Goal: Ask a question

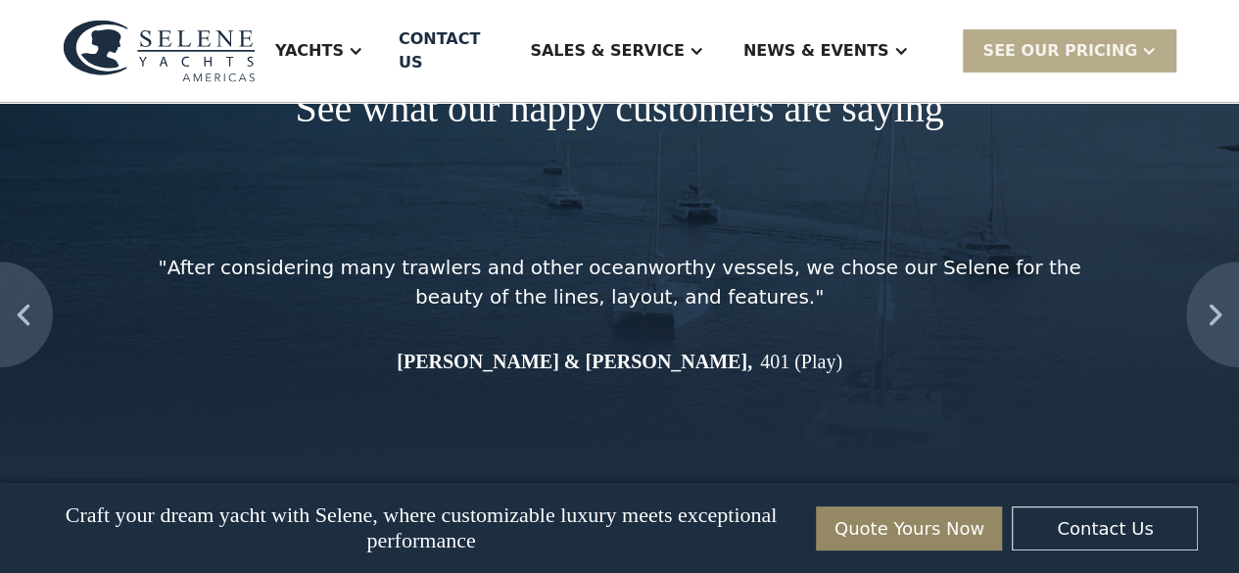
drag, startPoint x: 0, startPoint y: 0, endPoint x: 518, endPoint y: 160, distance: 542.0
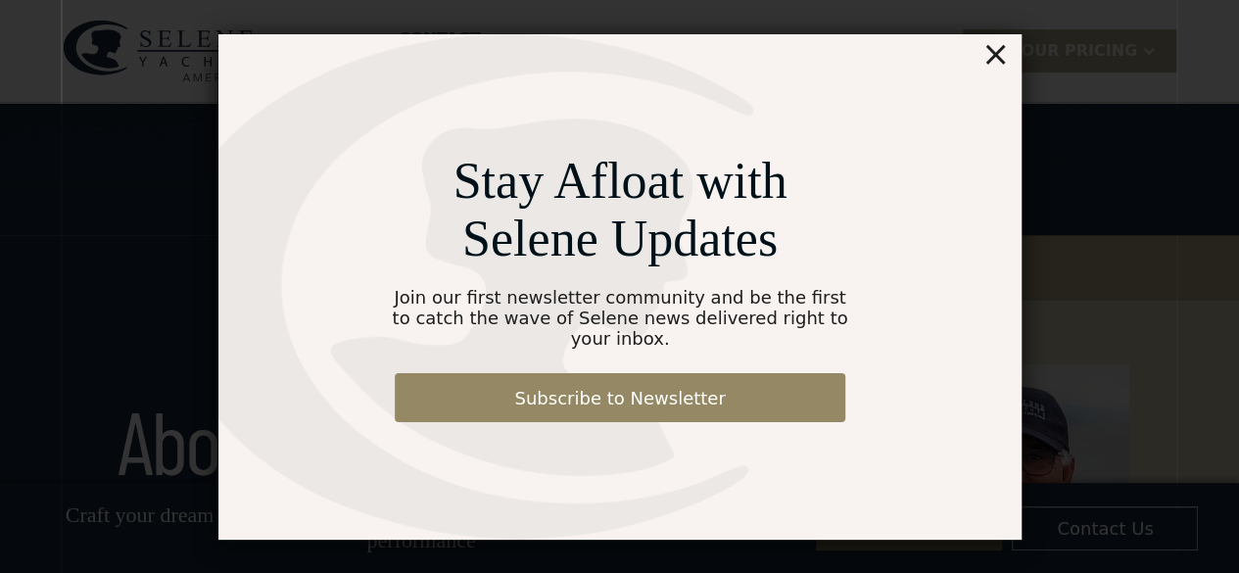
click at [1000, 67] on div "×" at bounding box center [994, 53] width 28 height 39
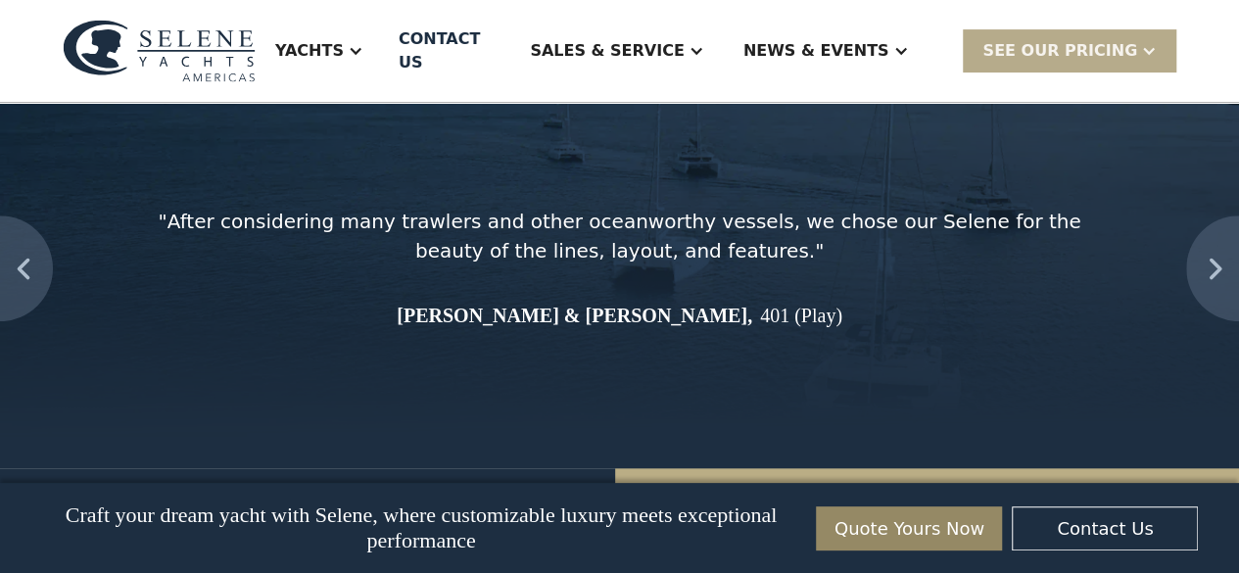
scroll to position [7662, 0]
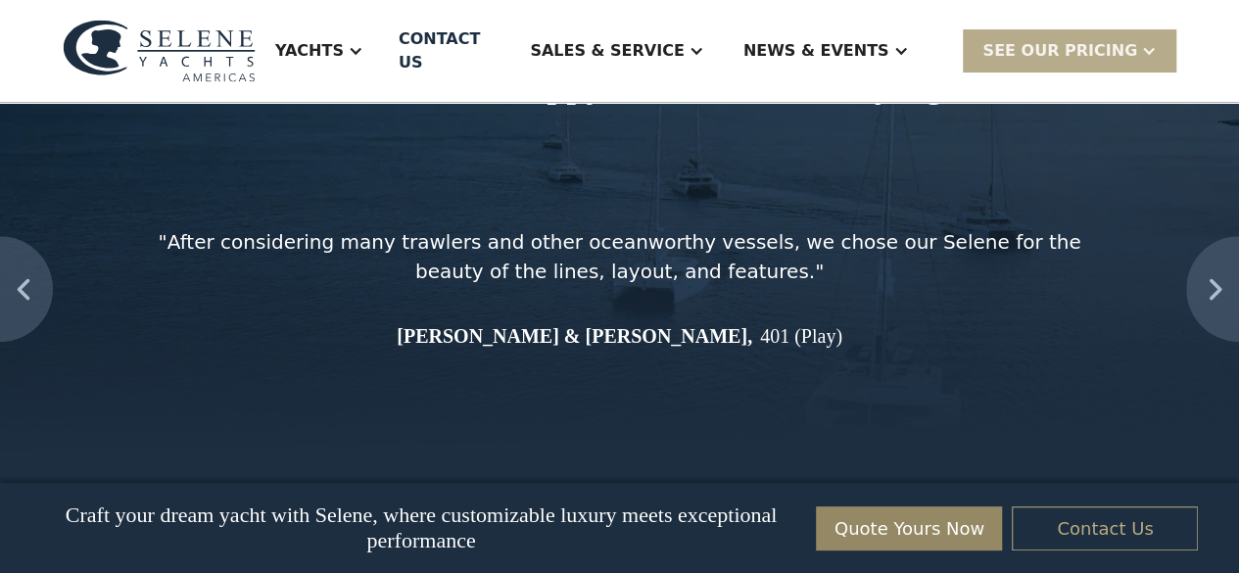
click at [1132, 521] on link "Contact Us" at bounding box center [1105, 528] width 186 height 44
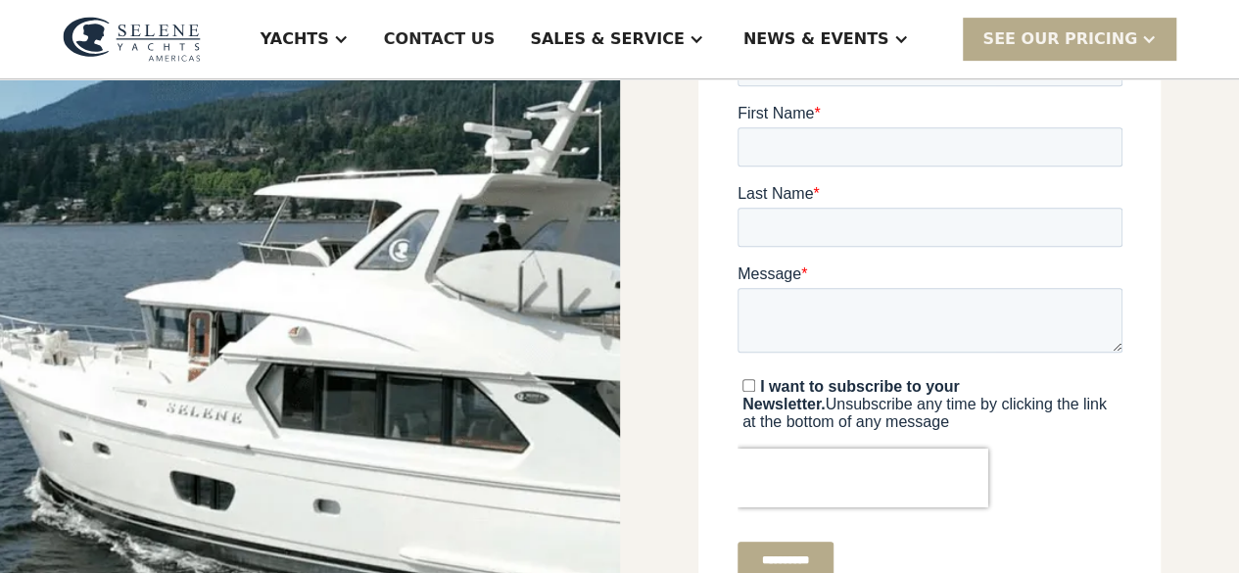
scroll to position [469, 0]
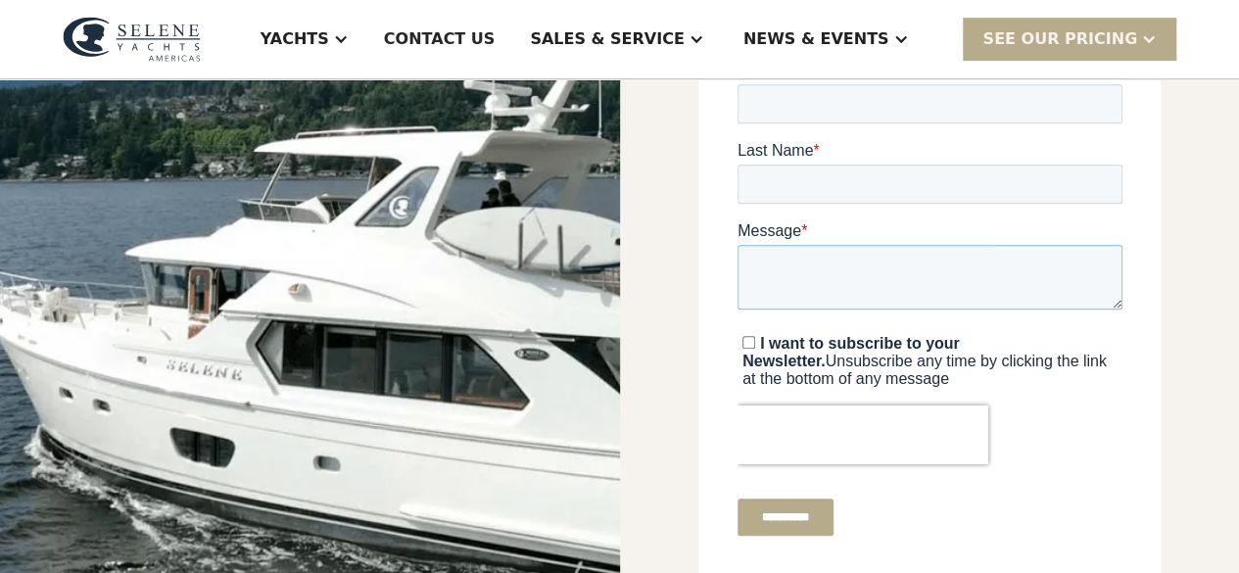
click at [858, 281] on textarea "Message *" at bounding box center [928, 277] width 385 height 65
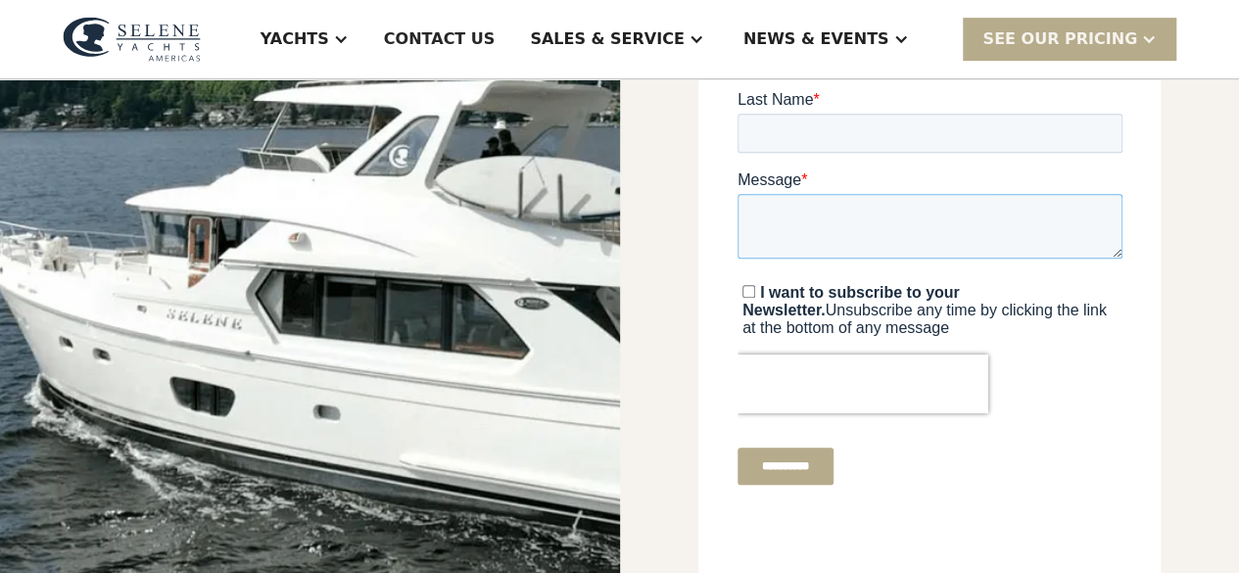
scroll to position [521, 0]
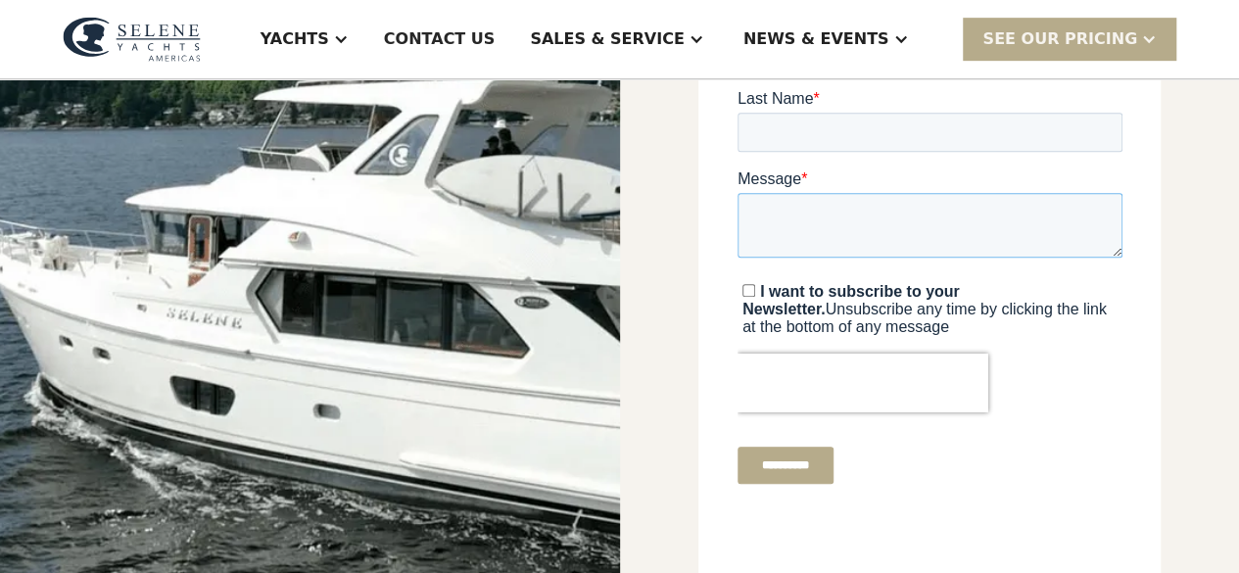
click at [824, 207] on textarea "Message *" at bounding box center [928, 225] width 385 height 65
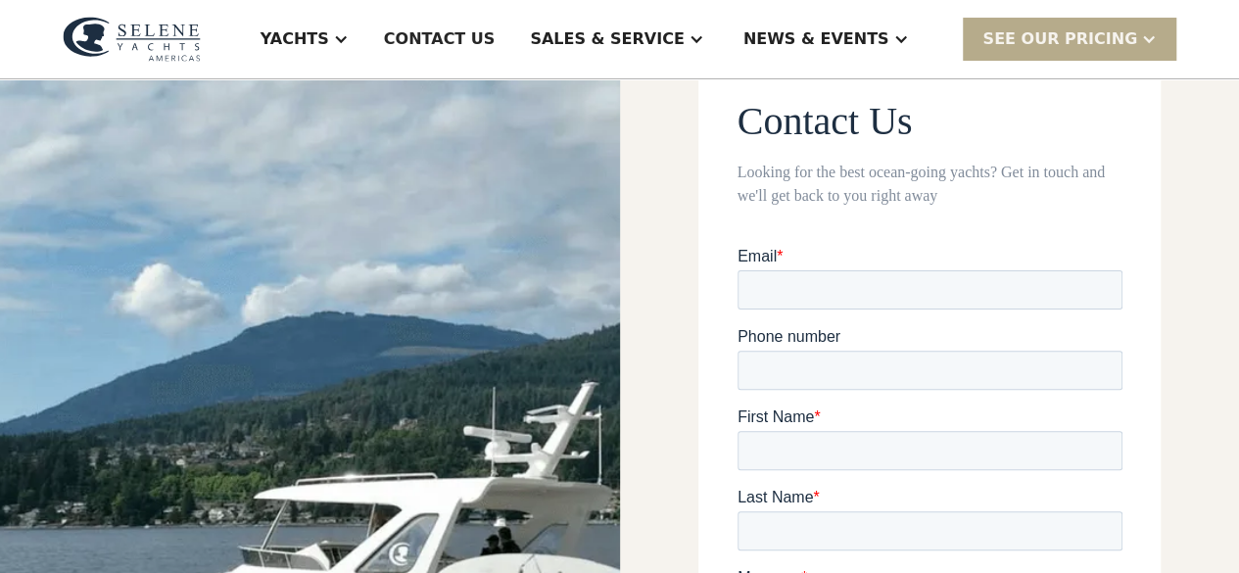
scroll to position [0, 0]
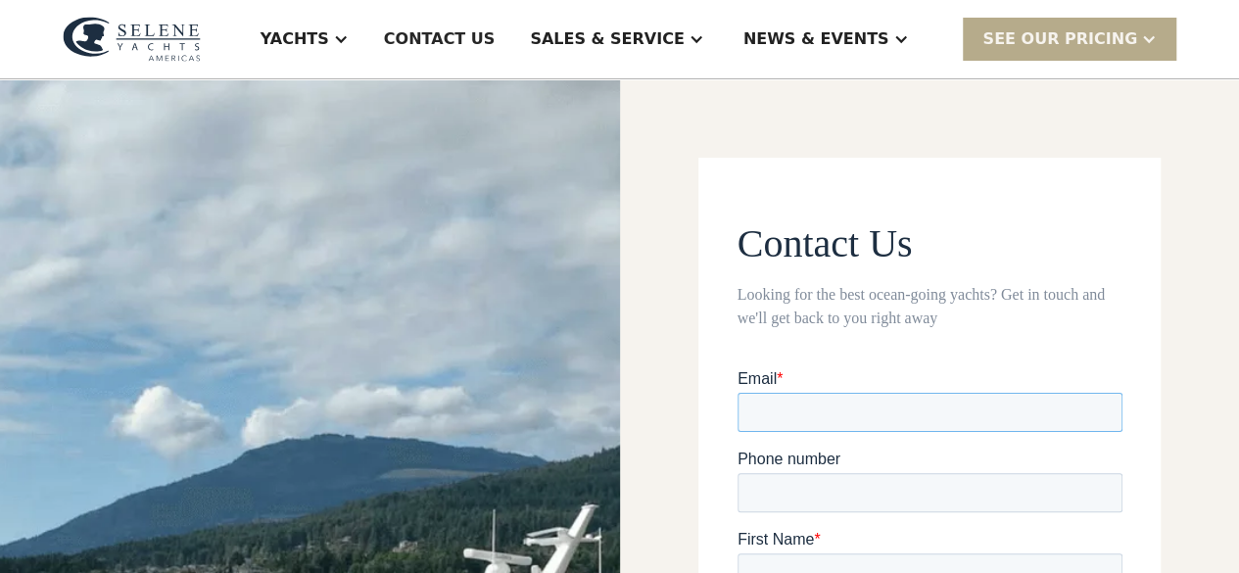
click at [844, 406] on input "Email *" at bounding box center [928, 412] width 385 height 39
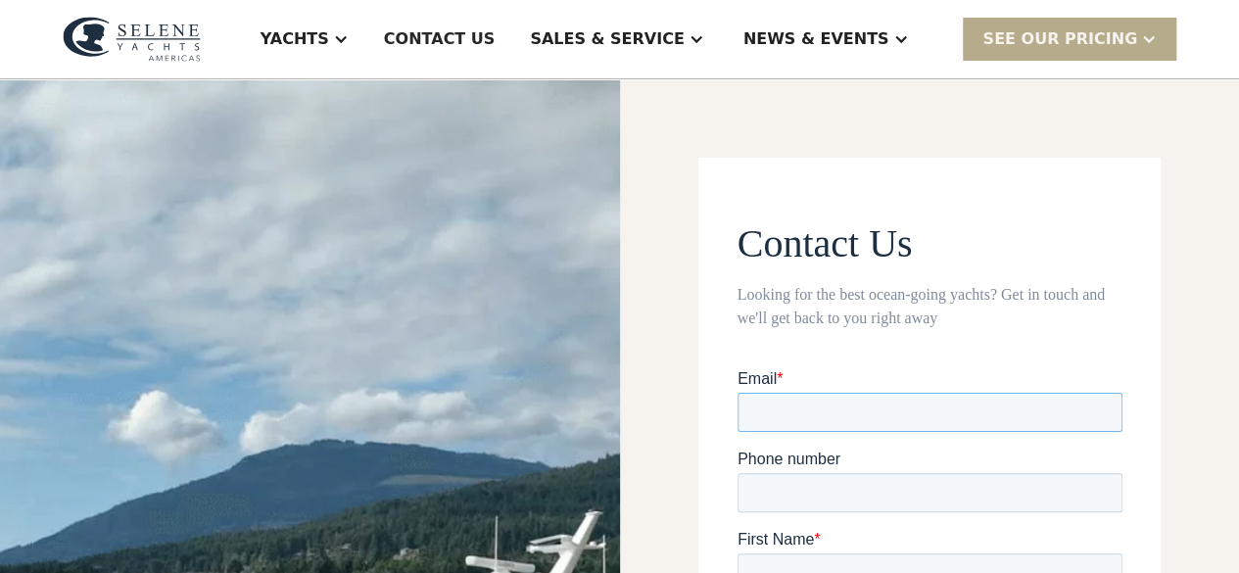
scroll to position [52, 0]
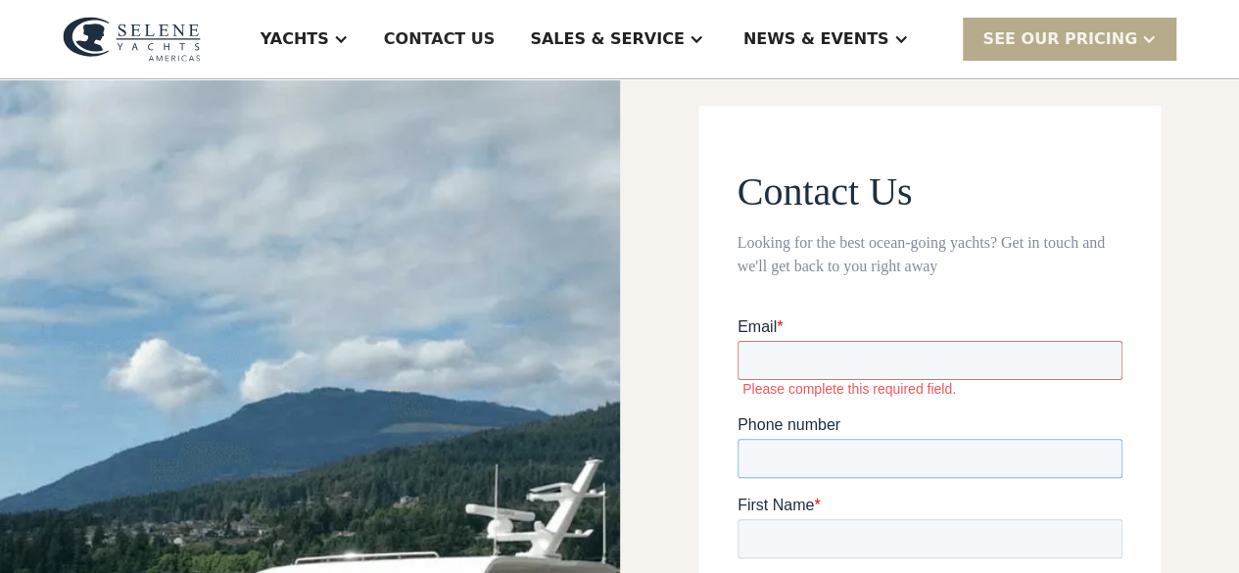
click at [764, 424] on div "Phone number" at bounding box center [928, 446] width 385 height 63
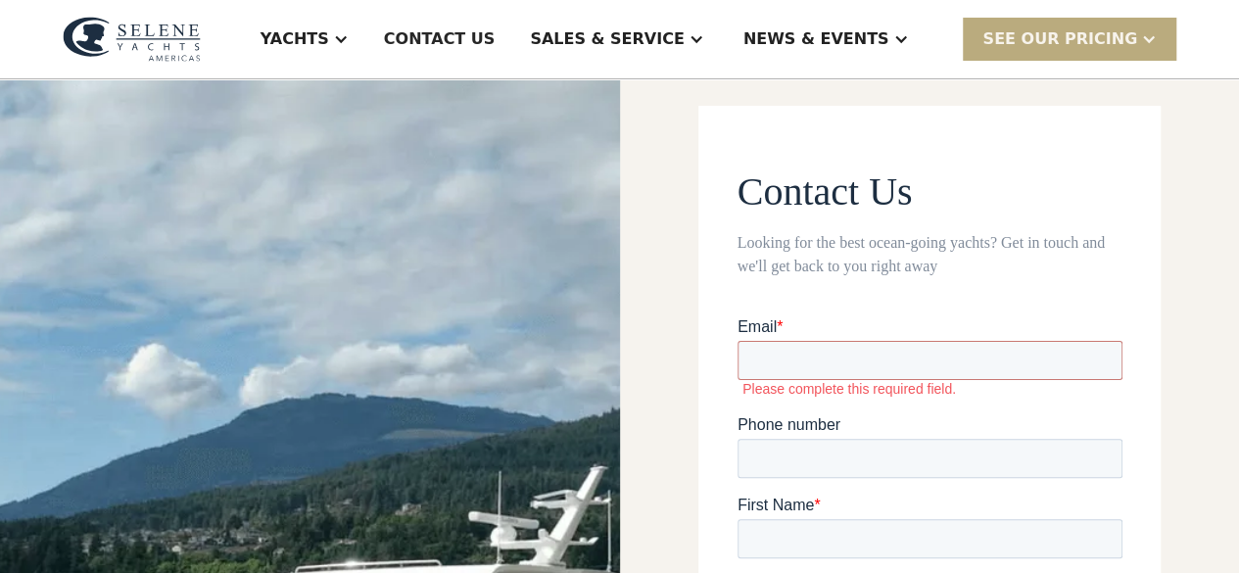
click at [1141, 33] on div at bounding box center [1149, 39] width 16 height 16
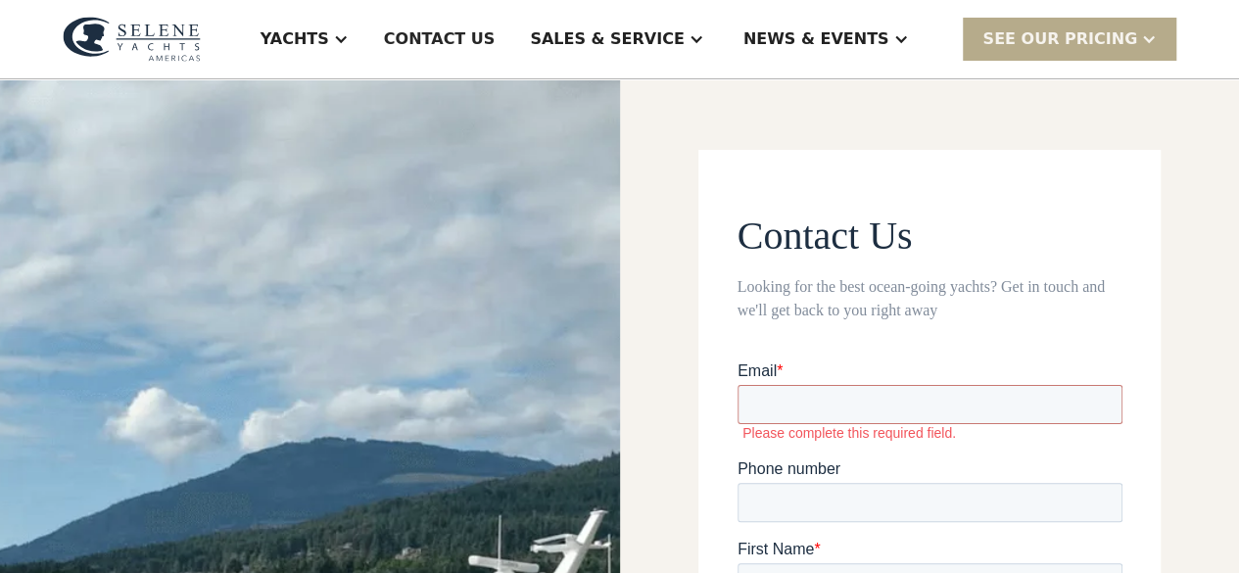
scroll to position [0, 0]
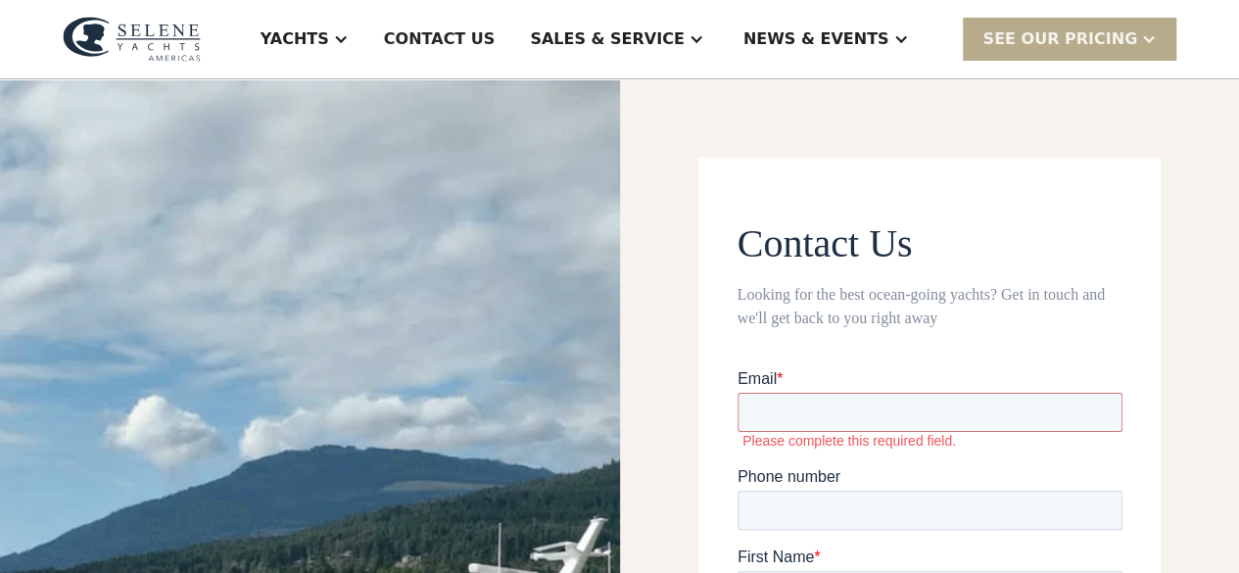
click at [198, 25] on img at bounding box center [132, 39] width 138 height 45
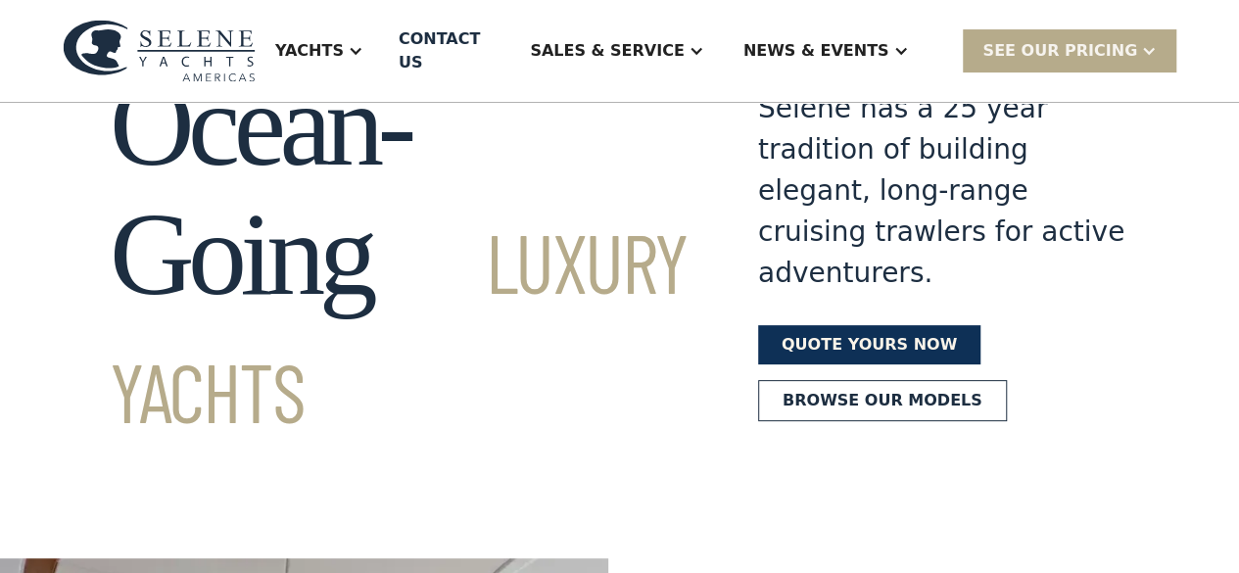
scroll to position [122, 0]
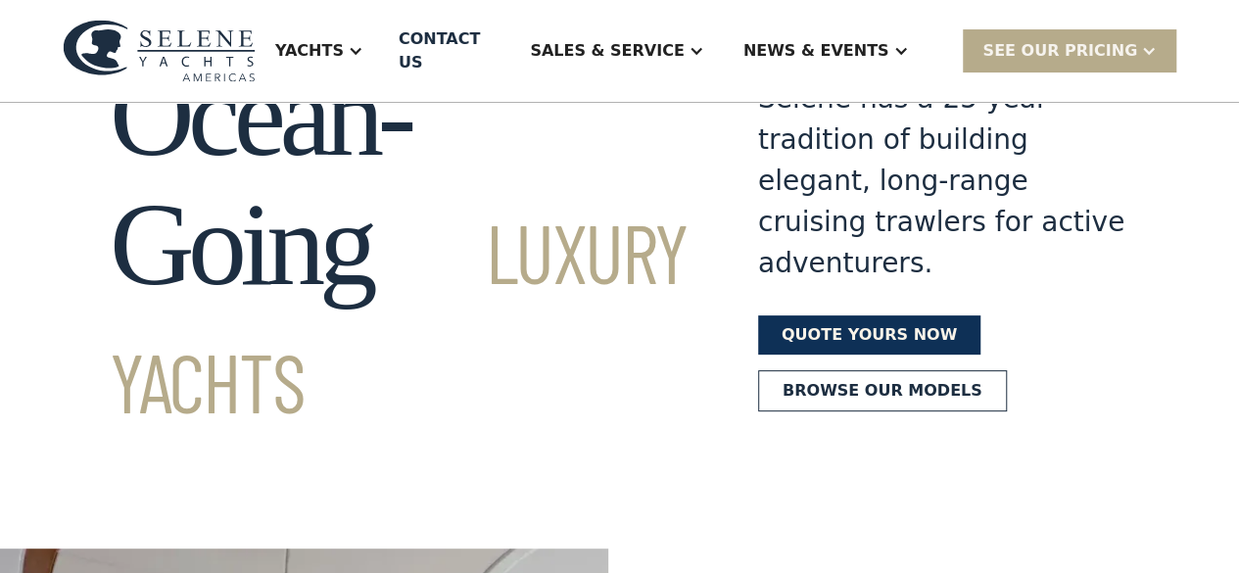
click at [851, 315] on link "Quote yours now" at bounding box center [869, 334] width 222 height 39
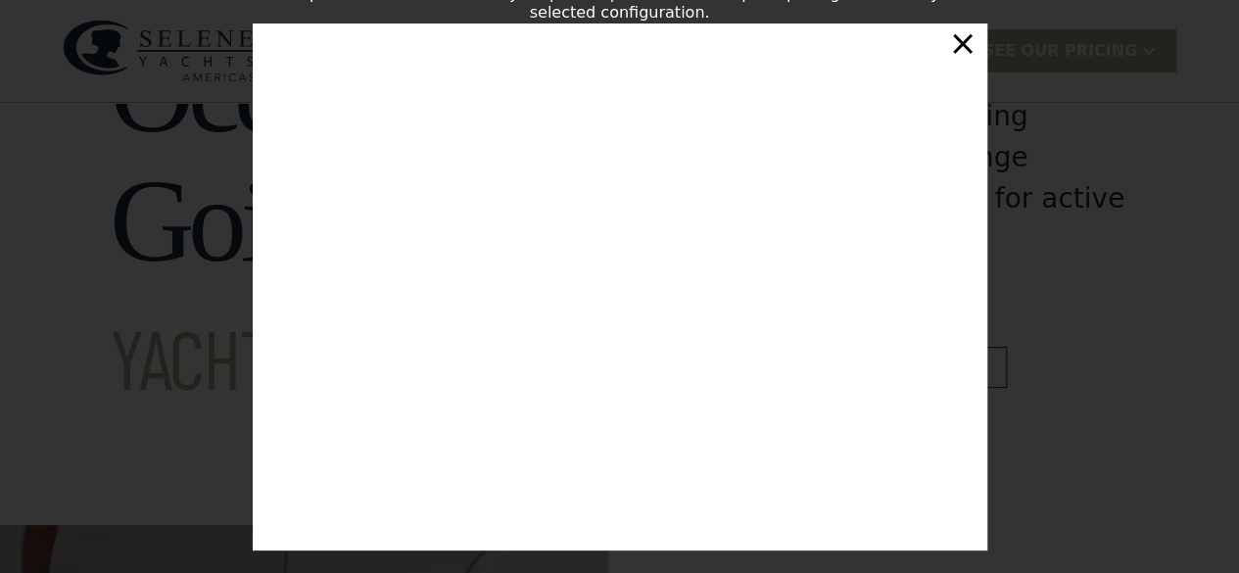
scroll to position [5, 0]
click at [967, 58] on div "×" at bounding box center [962, 43] width 28 height 39
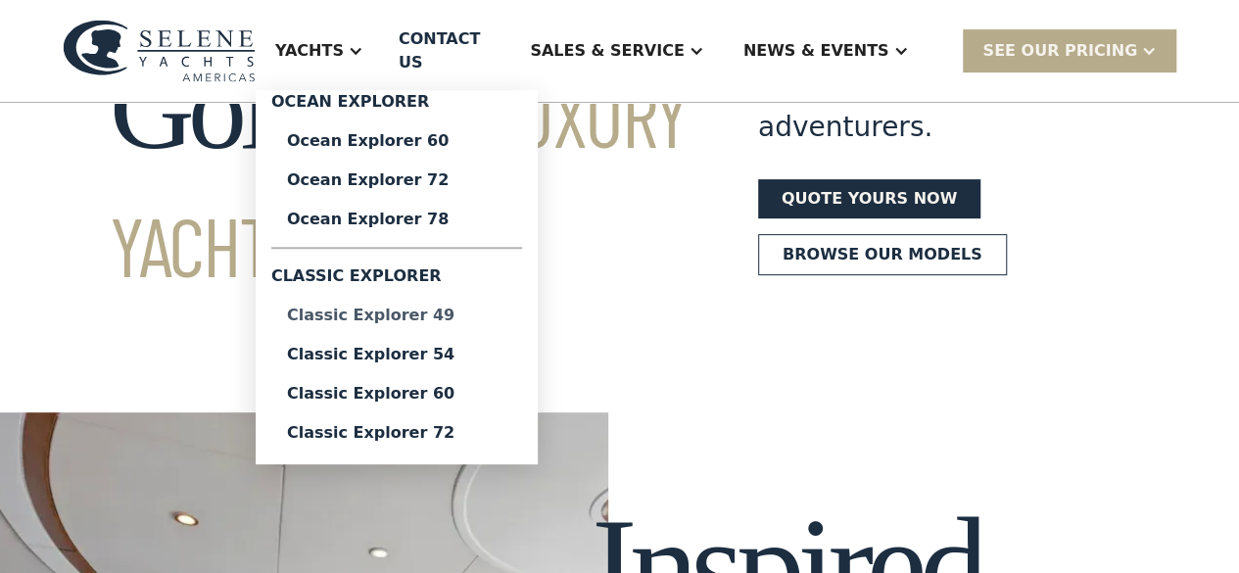
scroll to position [0, 0]
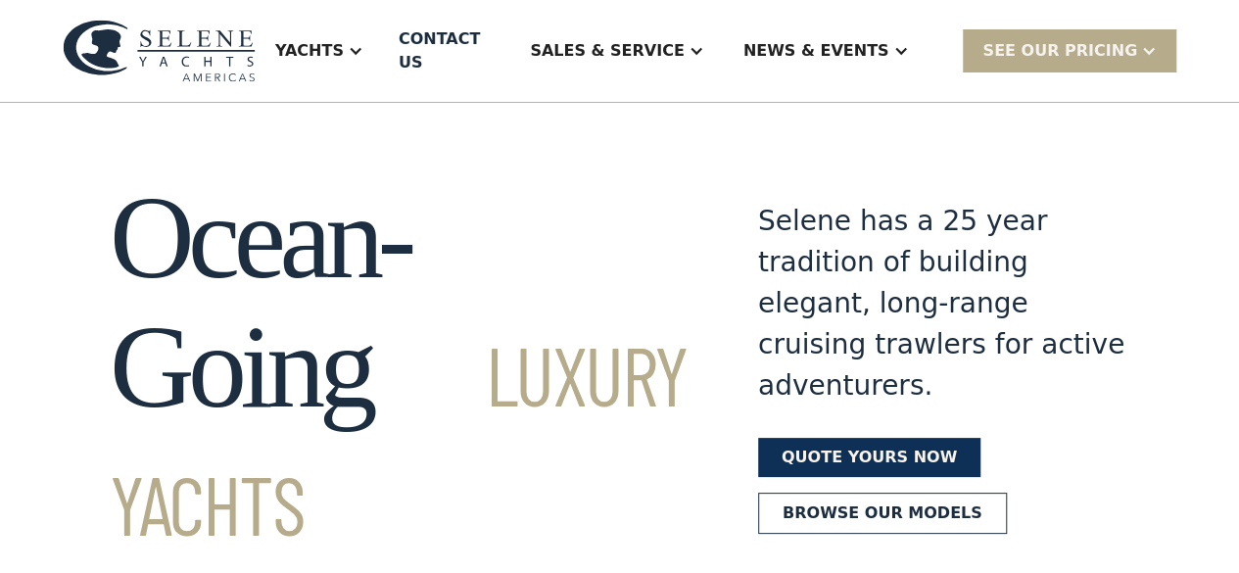
click at [878, 448] on link "Quote yours now" at bounding box center [869, 457] width 222 height 39
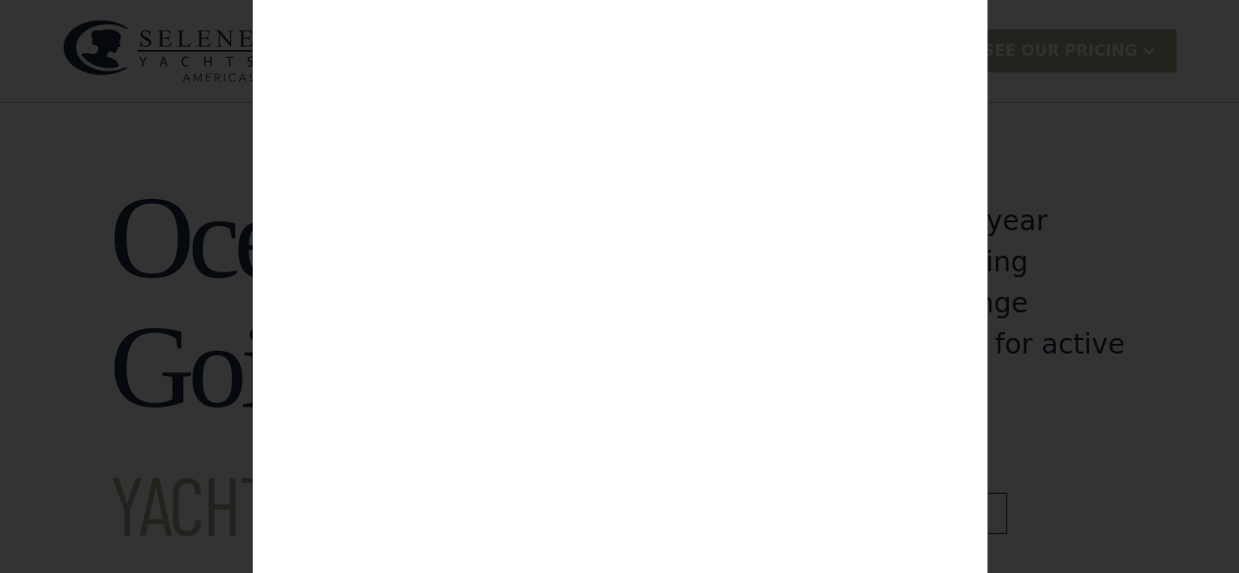
drag, startPoint x: 952, startPoint y: 63, endPoint x: 1071, endPoint y: 295, distance: 261.0
click at [1071, 295] on div "Customize Your Selene Yacht & Access Personalized Pricing Complete the form to …" at bounding box center [619, 286] width 1239 height 573
